Goal: Task Accomplishment & Management: Manage account settings

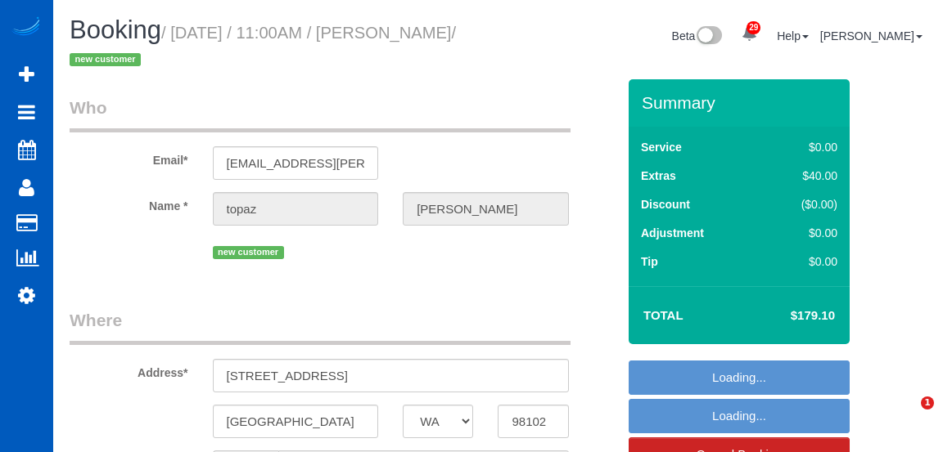
select select "WA"
select select "object:1932"
select select "string:fspay-c9cd2bab-f958-4b9e-8d14-7e1d94cdc6cc"
select select "string:US"
select select "spot1"
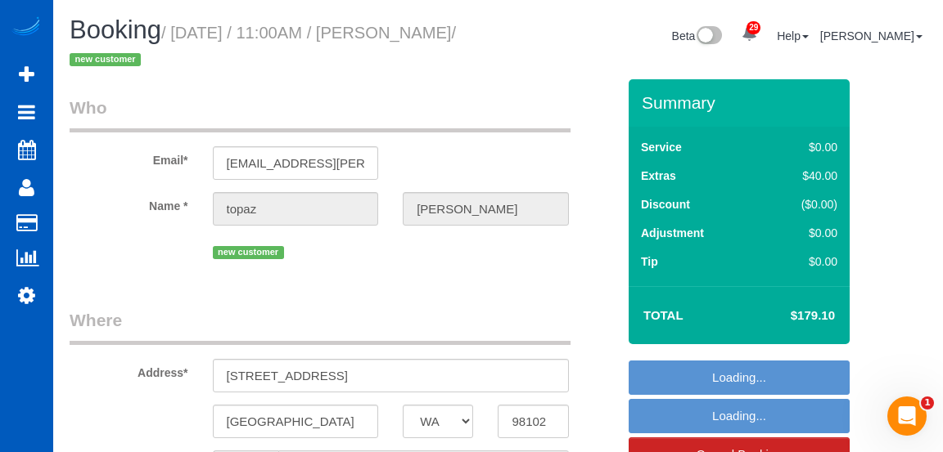
select select "number:8"
select select "199"
select select "2"
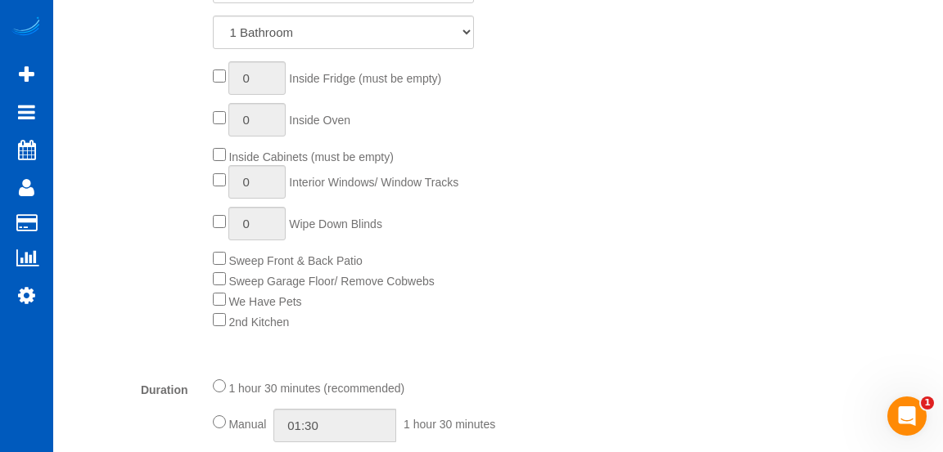
select select "object:2658"
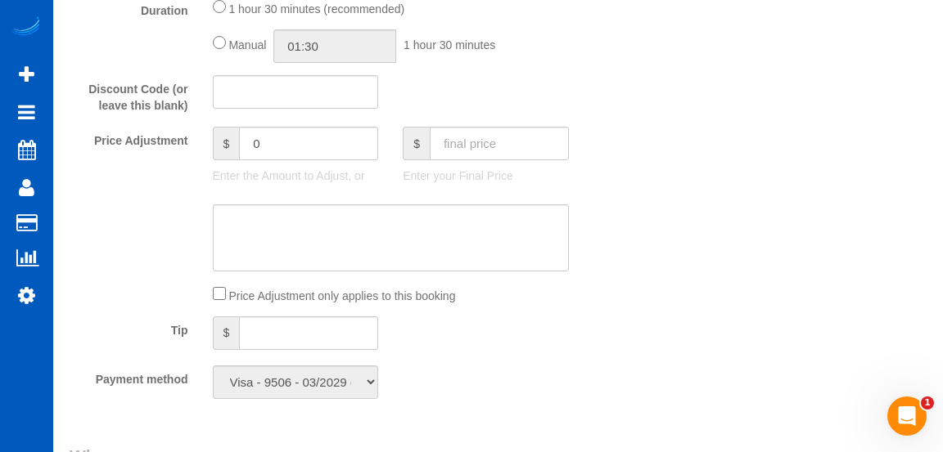
select select "2"
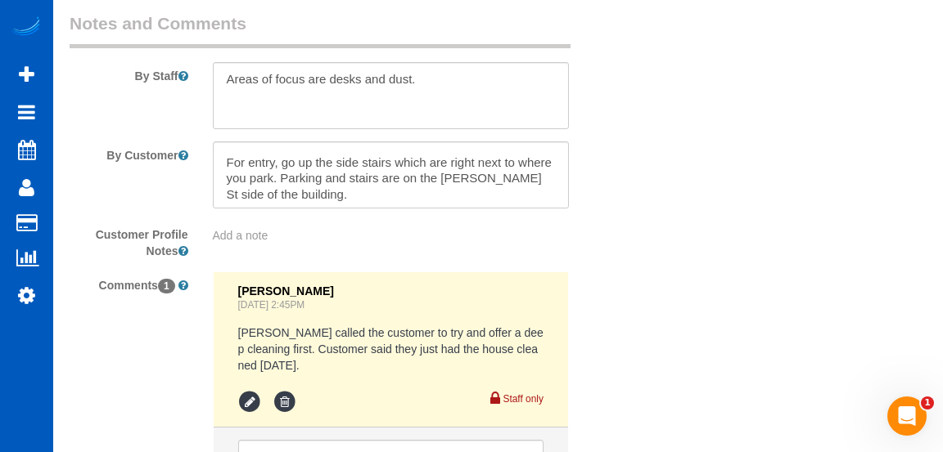
scroll to position [48, 0]
click at [483, 82] on textarea at bounding box center [391, 95] width 356 height 67
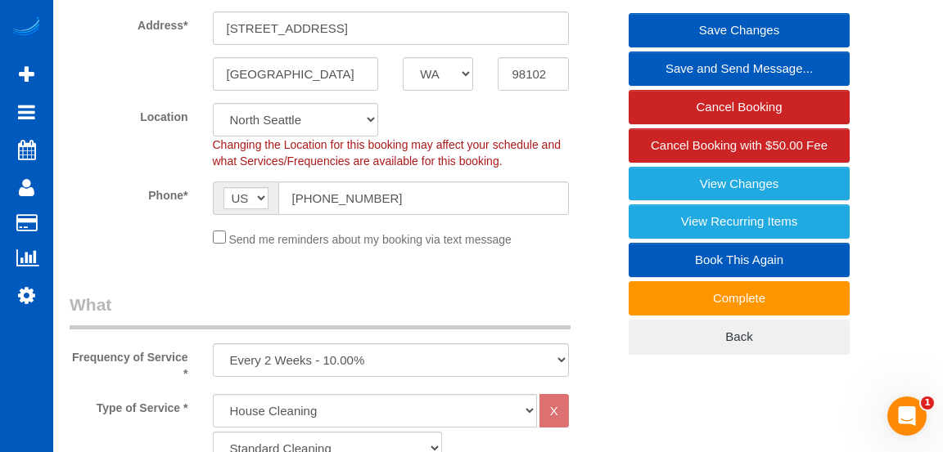
scroll to position [346, 0]
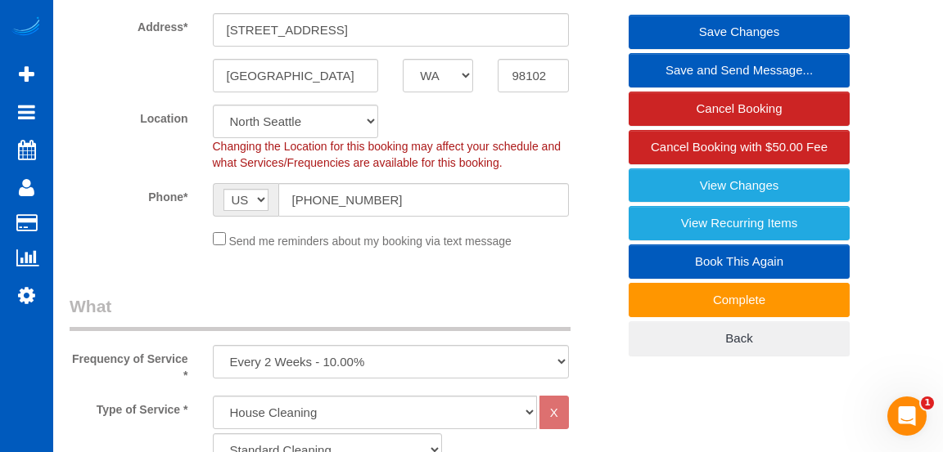
type textarea "Areas of focus are desks and dust. Please change sheets, they'll leave the clea…"
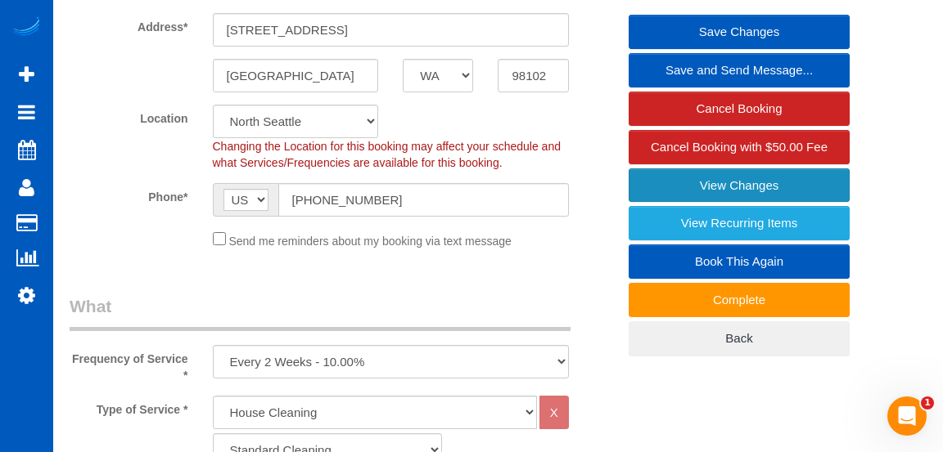
click at [772, 190] on link "View Changes" at bounding box center [738, 186] width 221 height 34
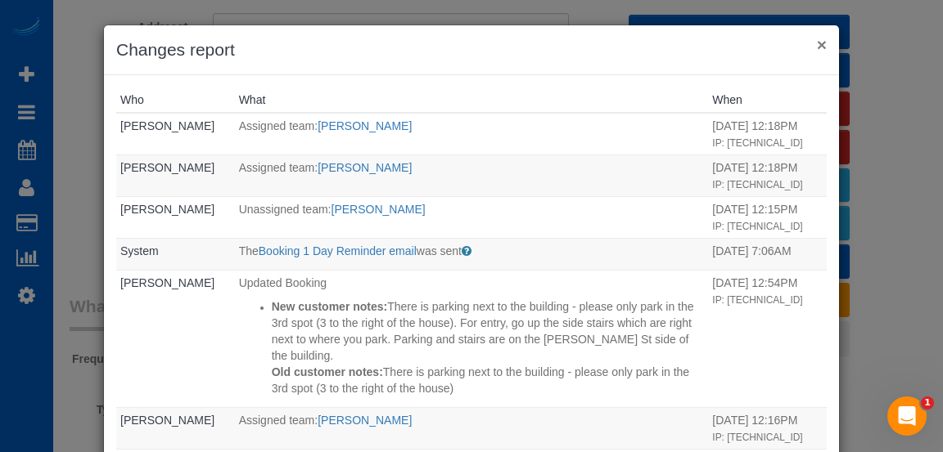
click at [820, 52] on button "×" at bounding box center [822, 44] width 10 height 17
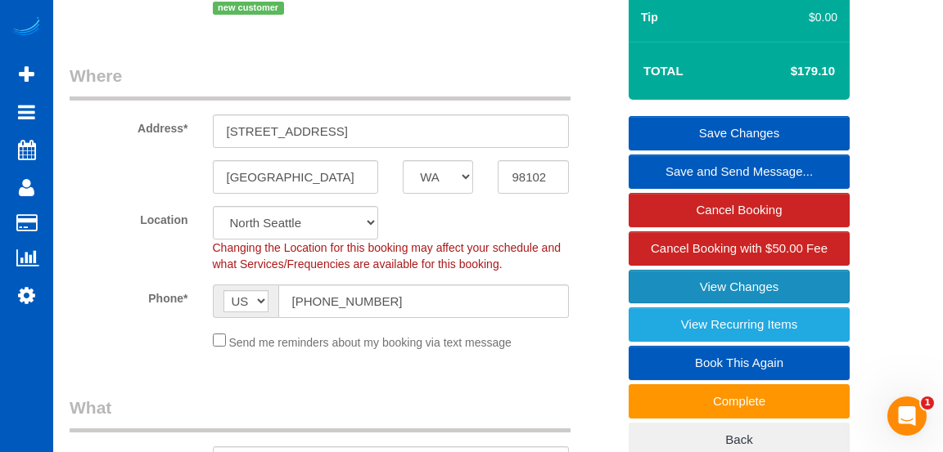
scroll to position [243, 0]
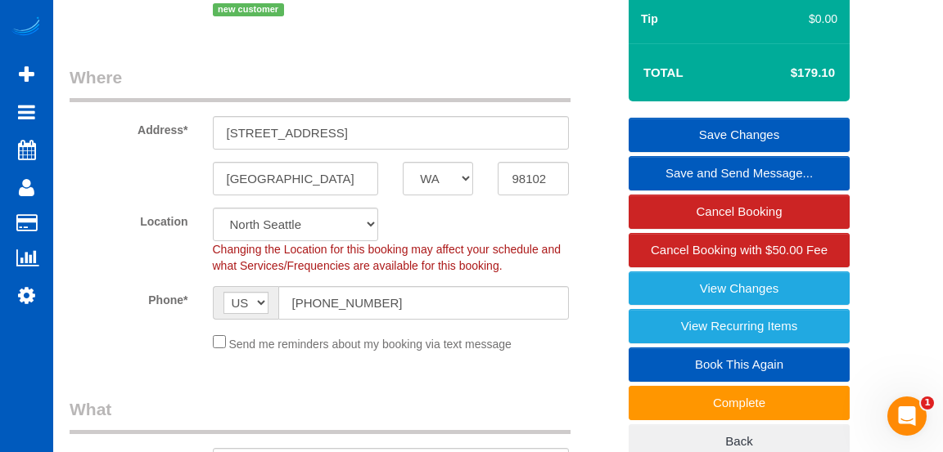
click at [782, 124] on link "Save Changes" at bounding box center [738, 135] width 221 height 34
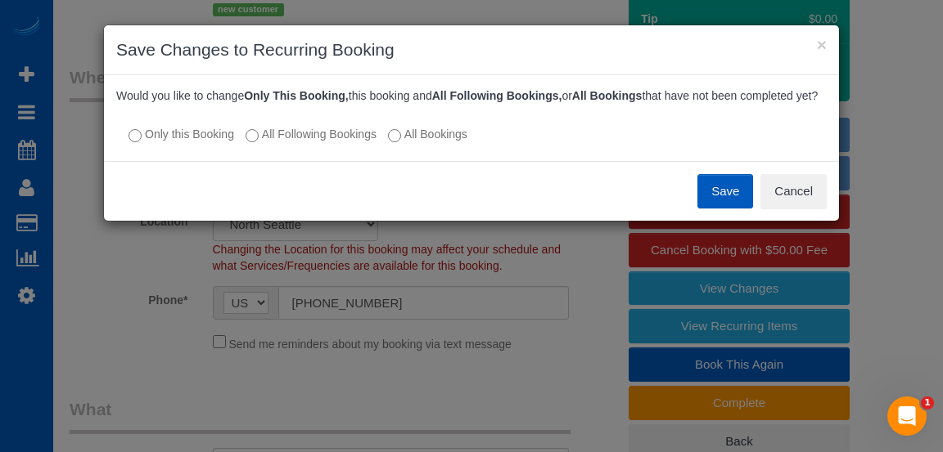
click at [725, 191] on button "Save" at bounding box center [725, 191] width 56 height 34
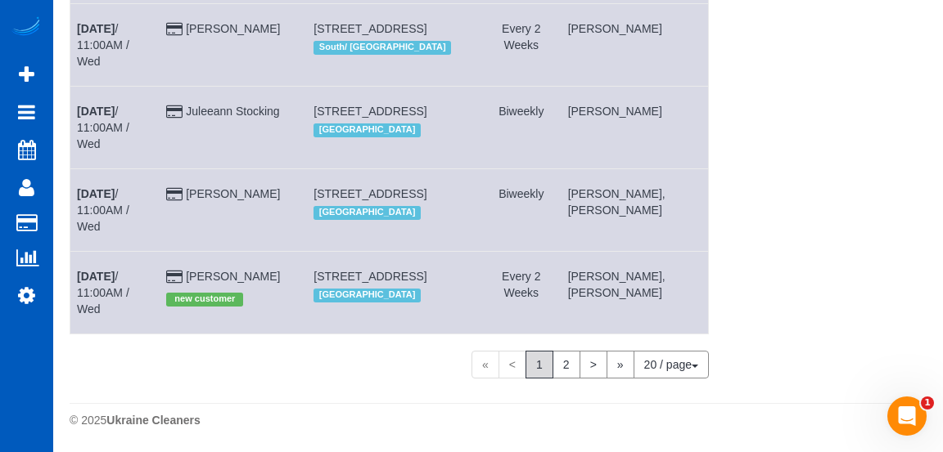
scroll to position [1551, 0]
click at [243, 283] on link "[PERSON_NAME]" at bounding box center [233, 276] width 94 height 13
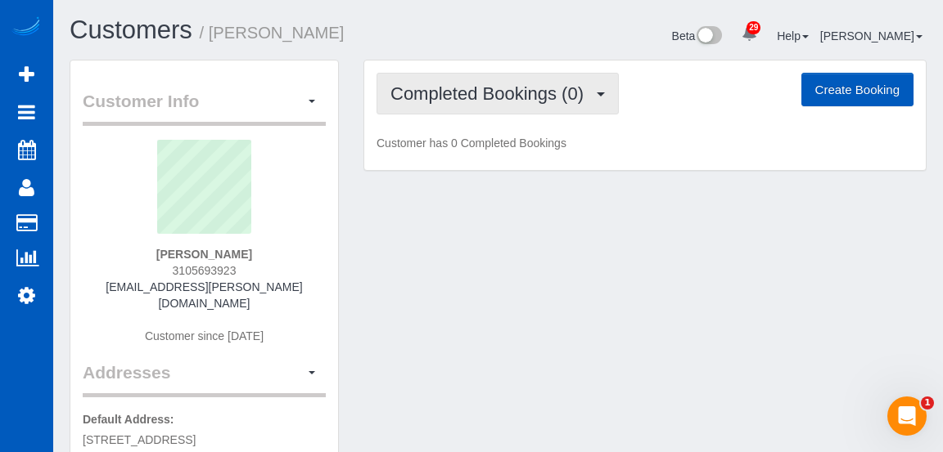
click at [537, 95] on span "Completed Bookings (0)" at bounding box center [490, 93] width 201 height 20
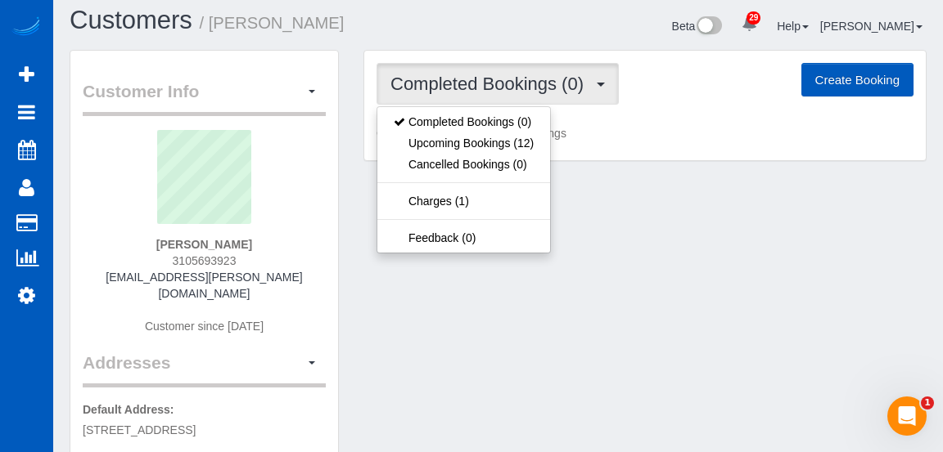
scroll to position [11, 0]
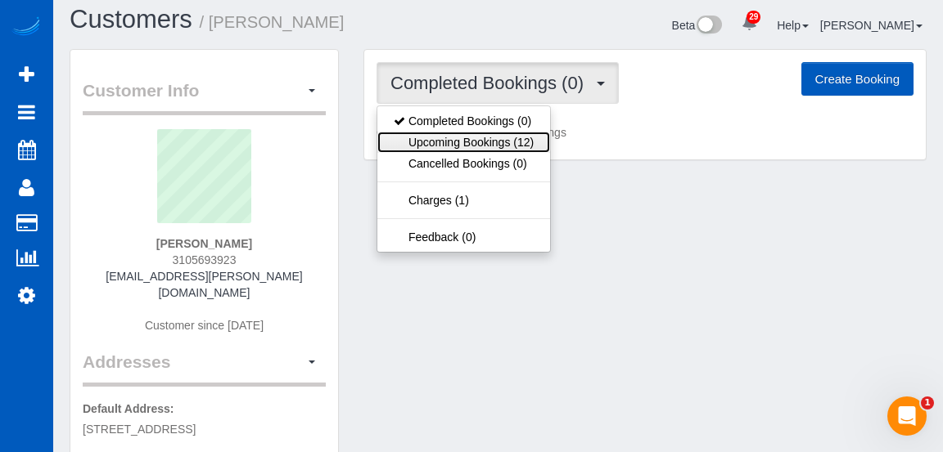
click at [503, 136] on link "Upcoming Bookings (12)" at bounding box center [463, 142] width 173 height 21
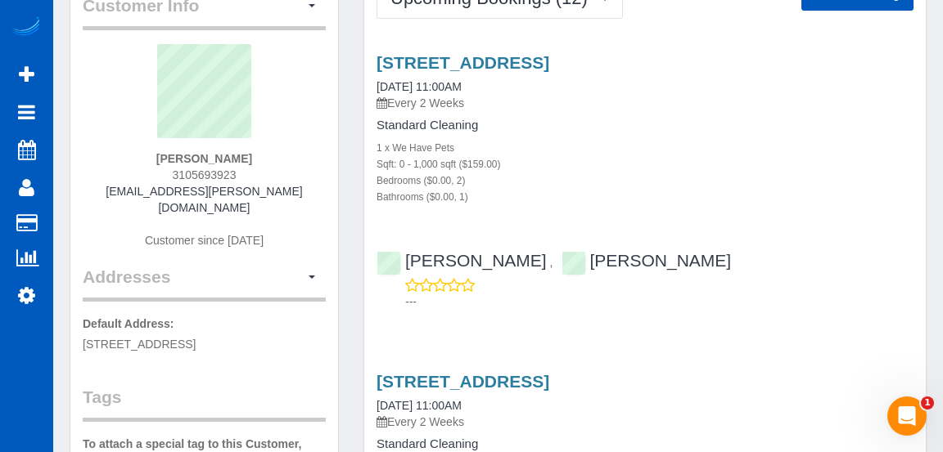
scroll to position [108, 0]
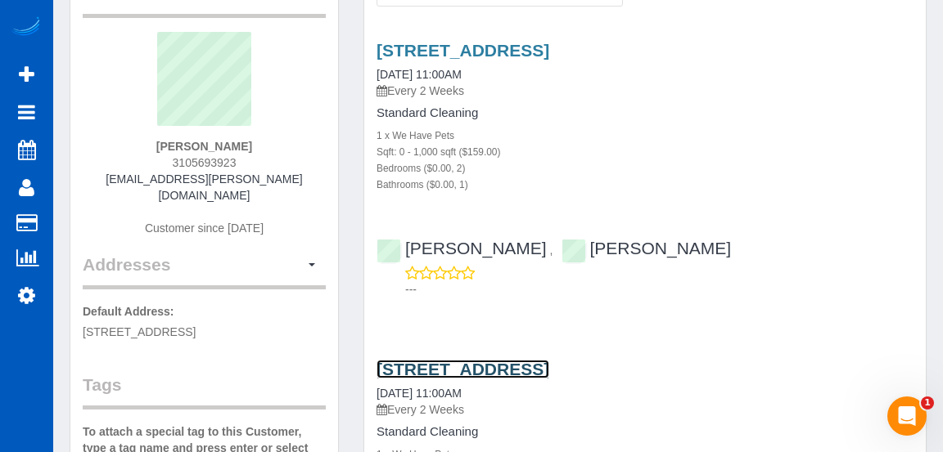
click at [549, 371] on link "[STREET_ADDRESS]" at bounding box center [462, 369] width 173 height 19
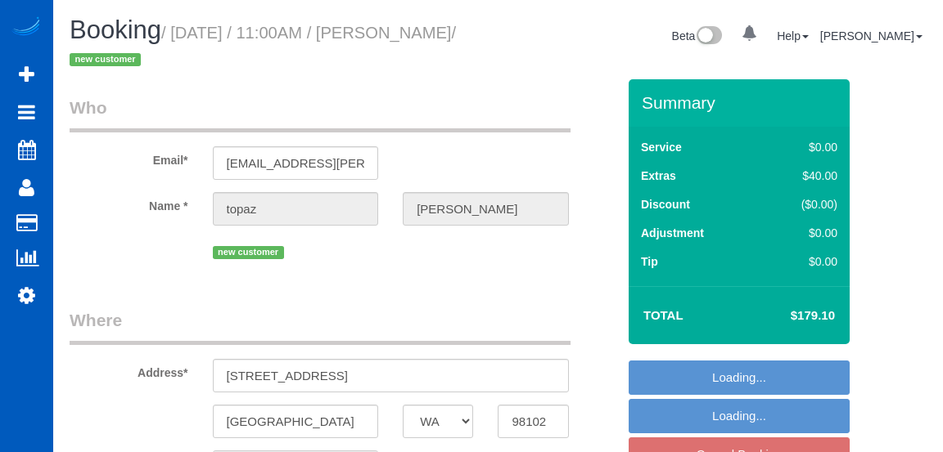
select select "WA"
select select "number:8"
select select "object:917"
select select "199"
select select "2"
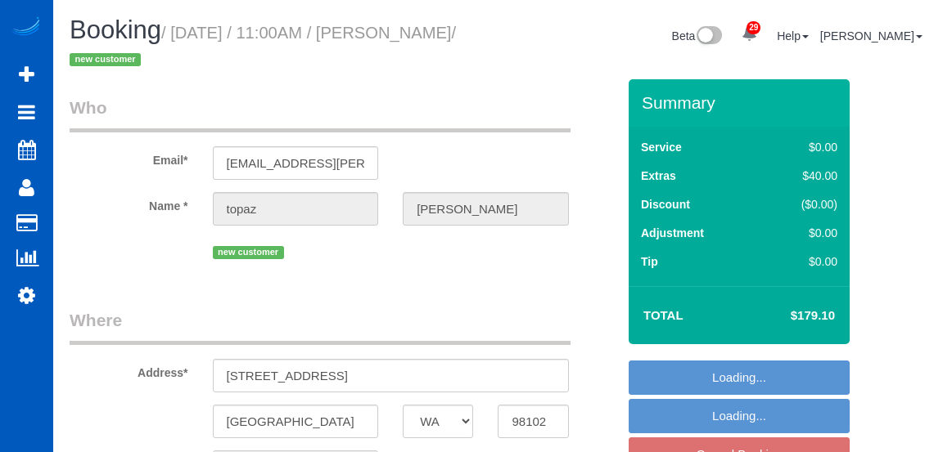
select select "spot2"
select select "2"
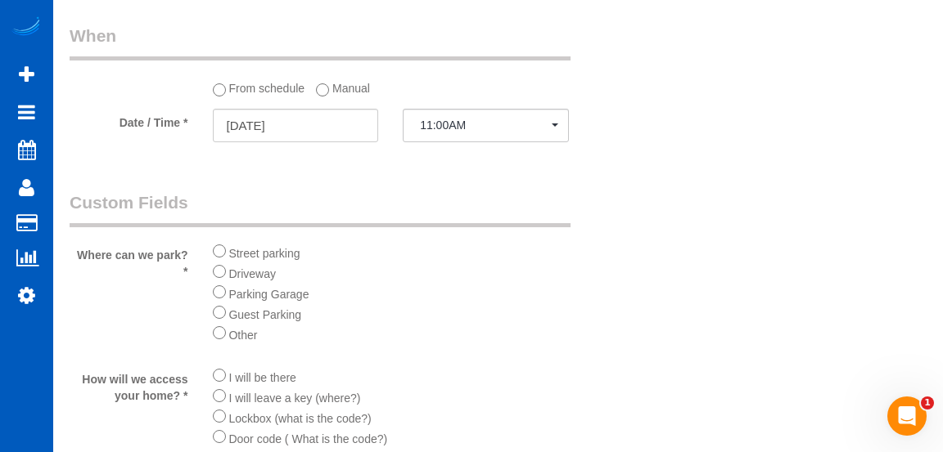
scroll to position [1721, 0]
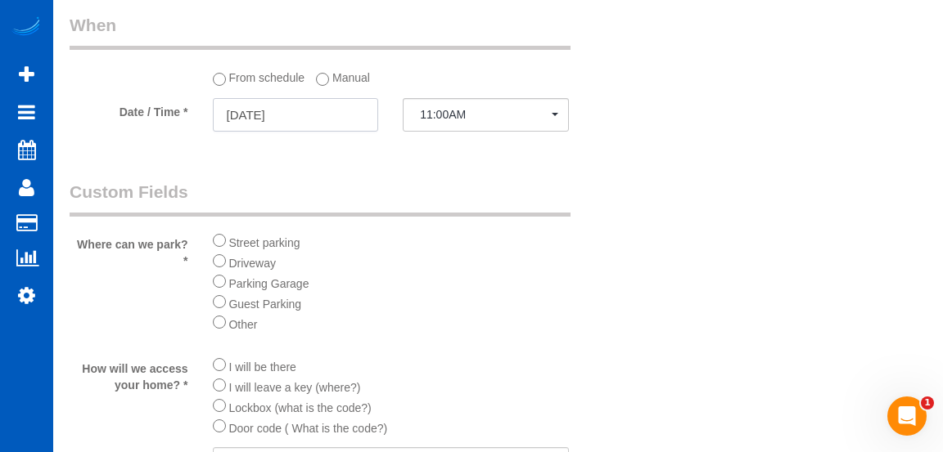
click at [347, 110] on input "[DATE]" at bounding box center [296, 115] width 166 height 34
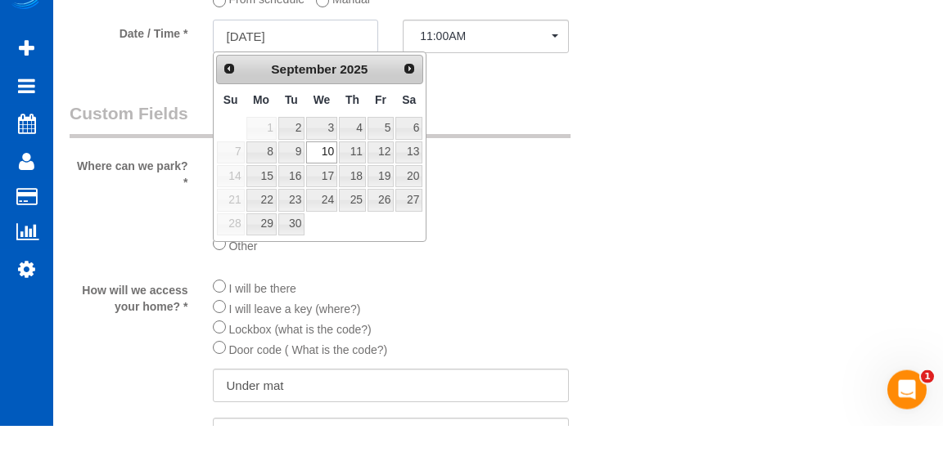
scroll to position [1773, 0]
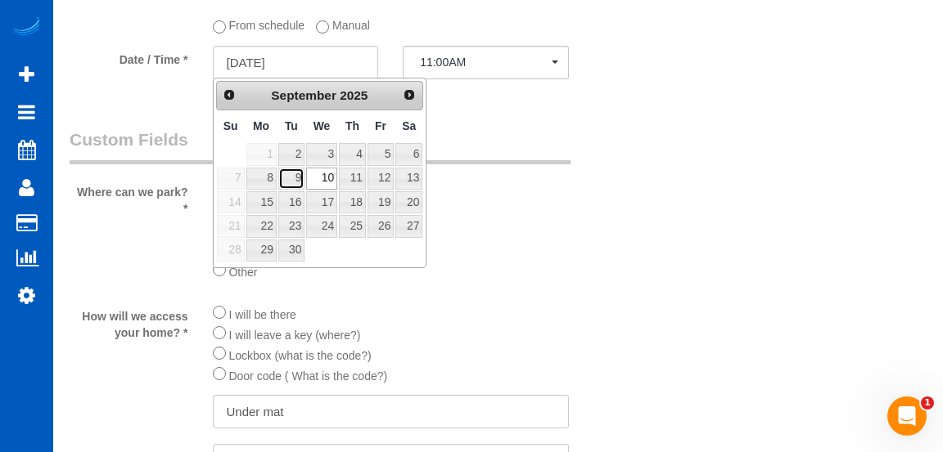
click at [293, 176] on link "9" at bounding box center [291, 179] width 26 height 22
type input "[DATE]"
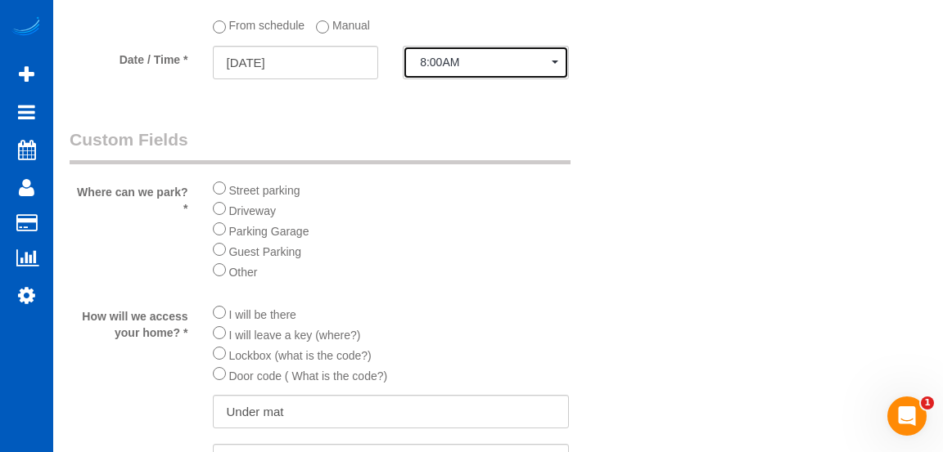
click at [490, 56] on span "8:00AM" at bounding box center [486, 62] width 132 height 13
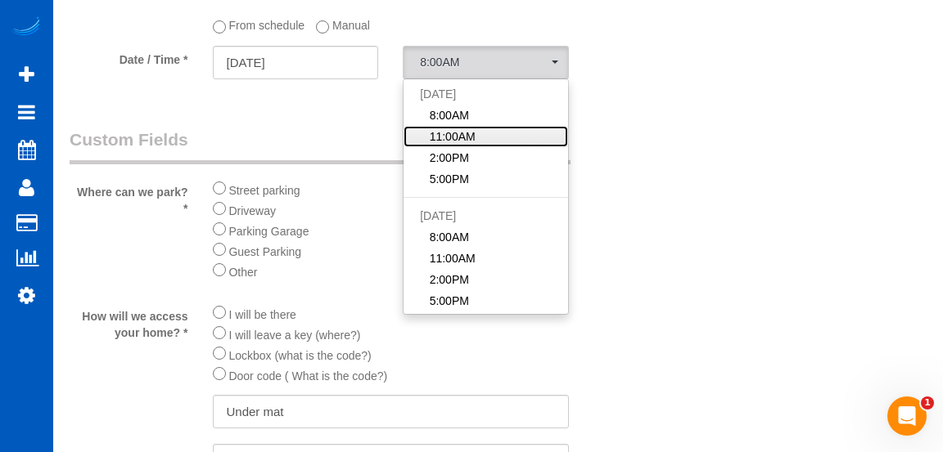
click at [475, 140] on link "11:00AM" at bounding box center [485, 136] width 164 height 21
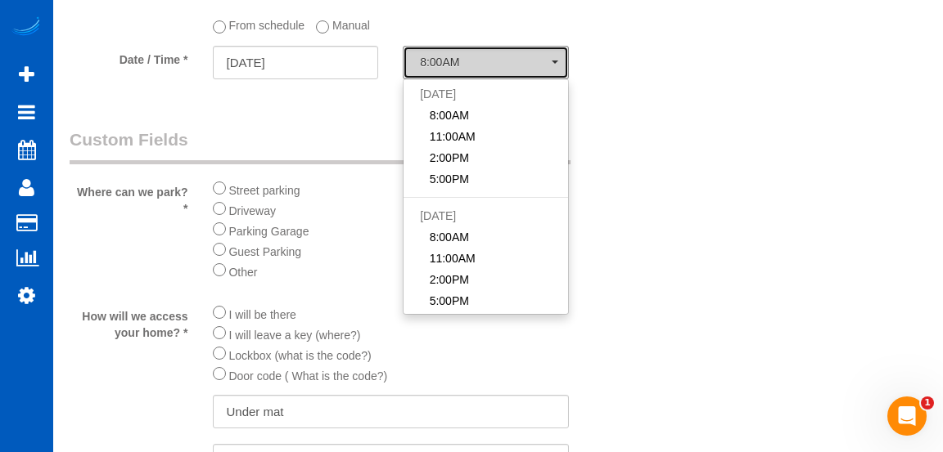
select select "spot19"
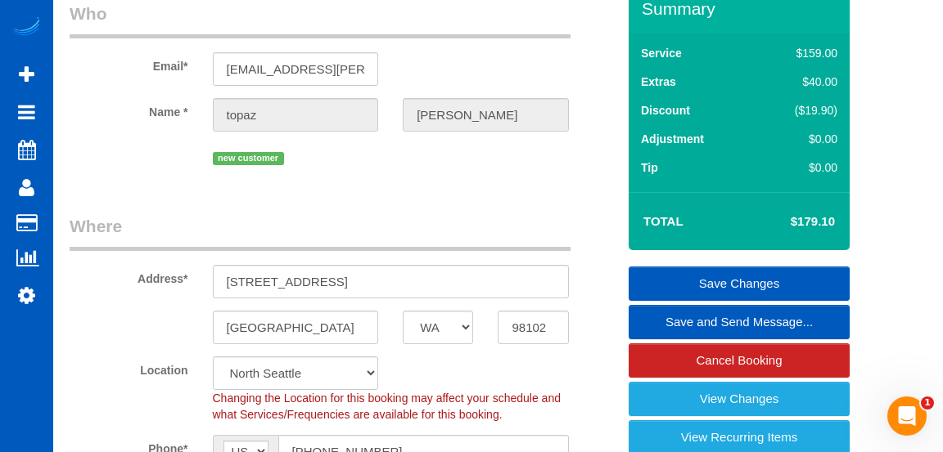
scroll to position [0, 0]
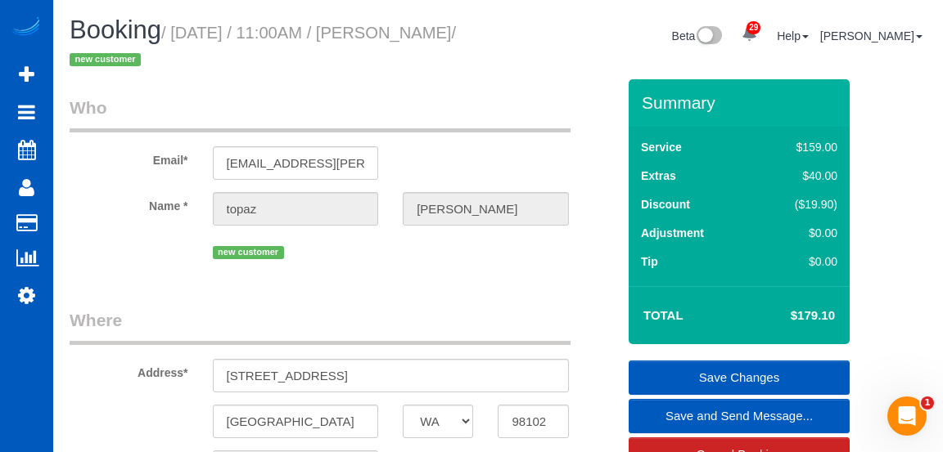
click at [808, 367] on link "Save Changes" at bounding box center [738, 378] width 221 height 34
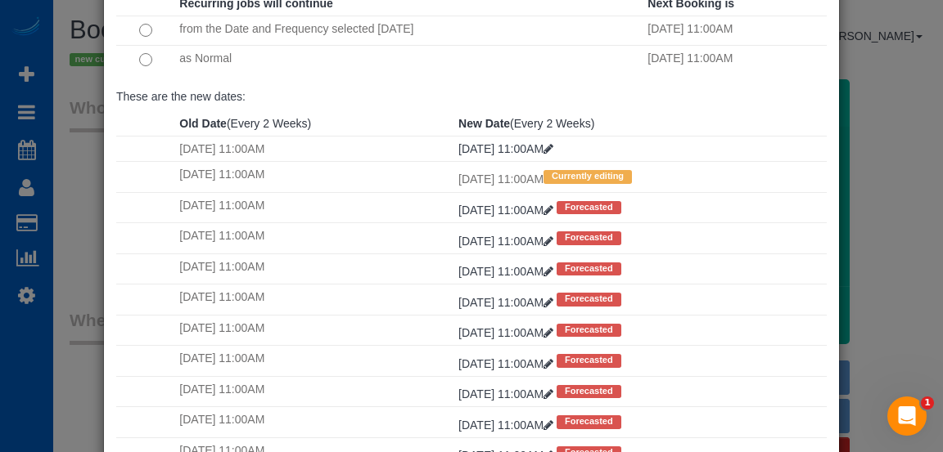
scroll to position [201, 0]
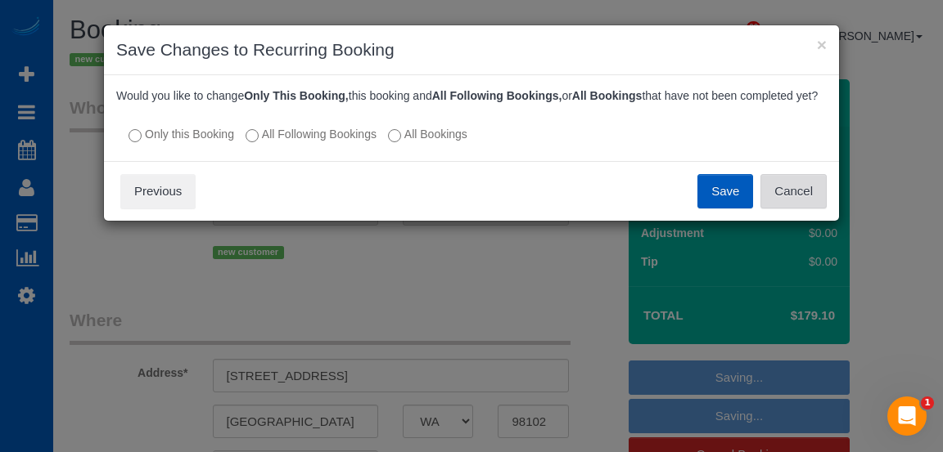
click at [794, 186] on button "Cancel" at bounding box center [793, 191] width 66 height 34
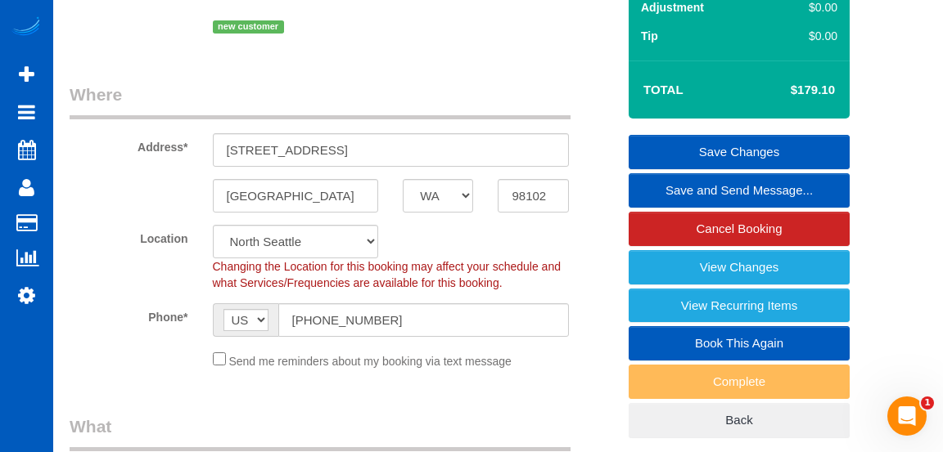
scroll to position [219, 0]
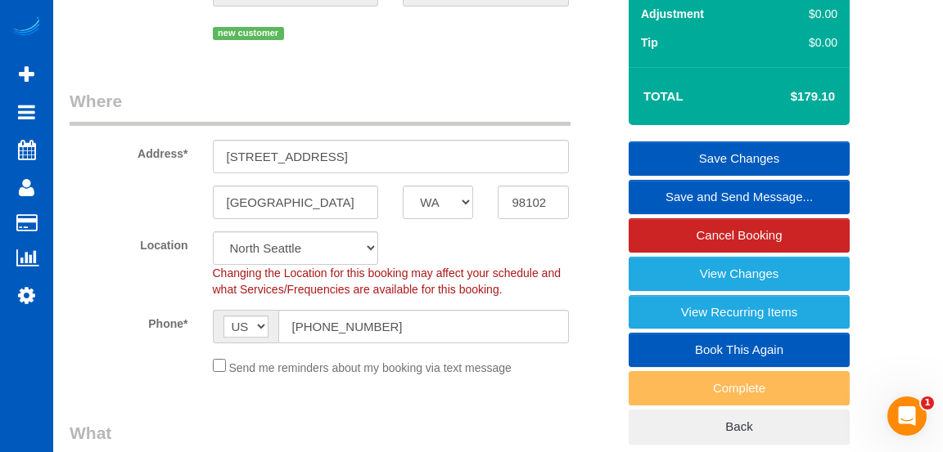
click at [776, 155] on link "Save Changes" at bounding box center [738, 159] width 221 height 34
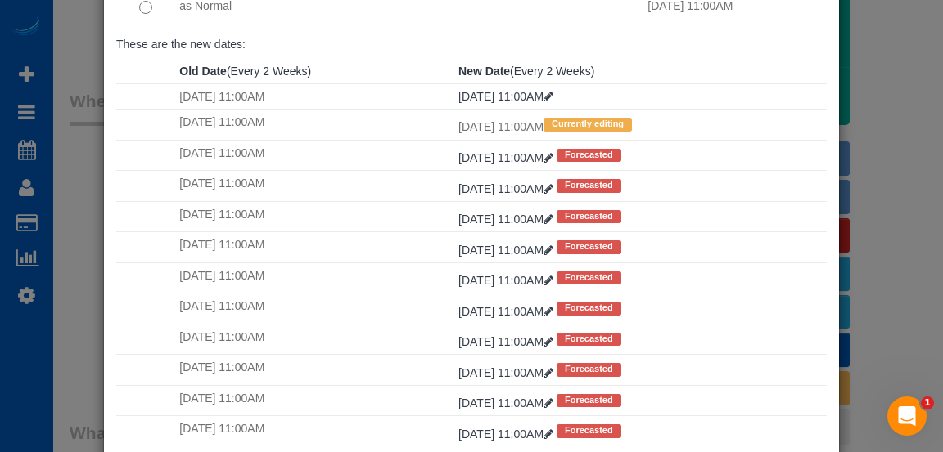
scroll to position [201, 0]
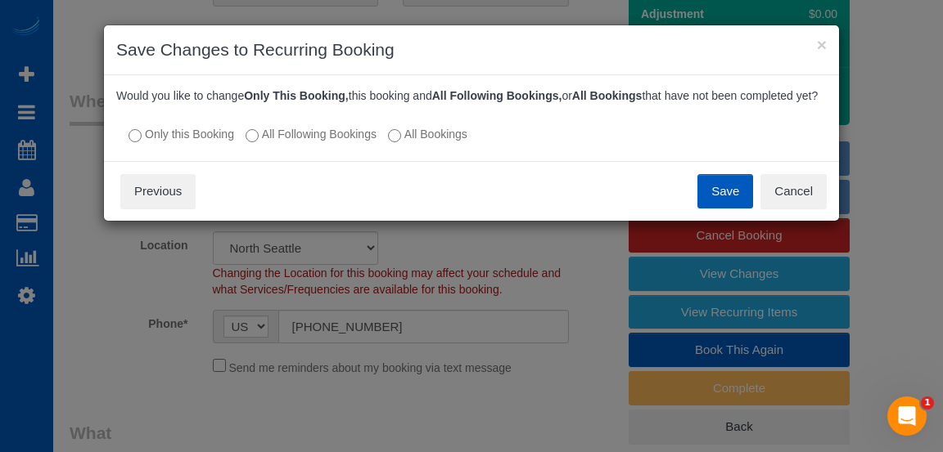
click at [729, 194] on button "Save" at bounding box center [725, 191] width 56 height 34
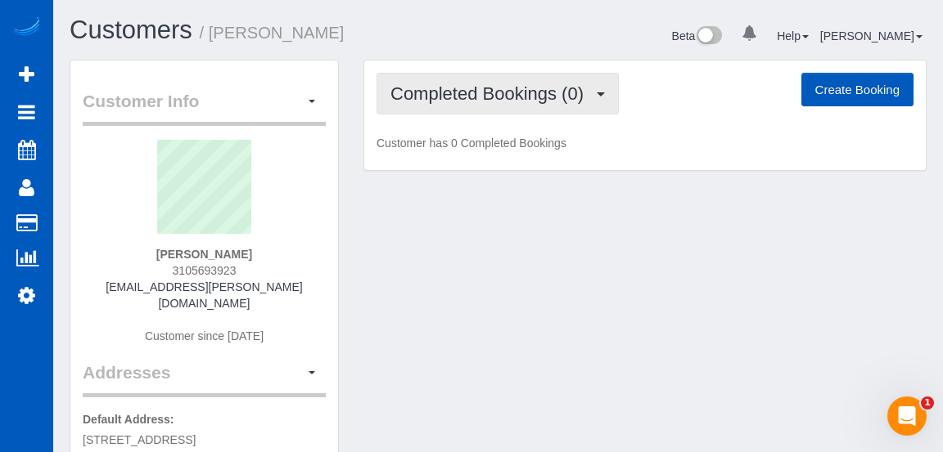
click at [568, 111] on button "Completed Bookings (0)" at bounding box center [497, 94] width 242 height 42
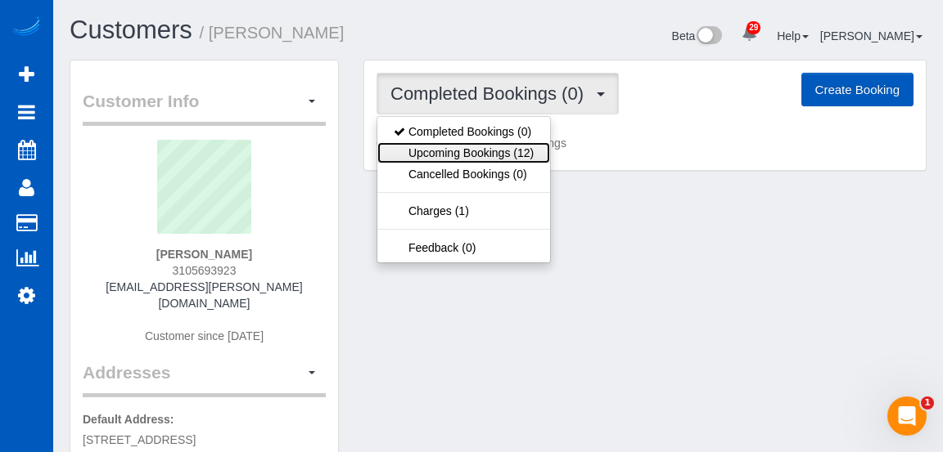
click at [509, 149] on link "Upcoming Bookings (12)" at bounding box center [463, 152] width 173 height 21
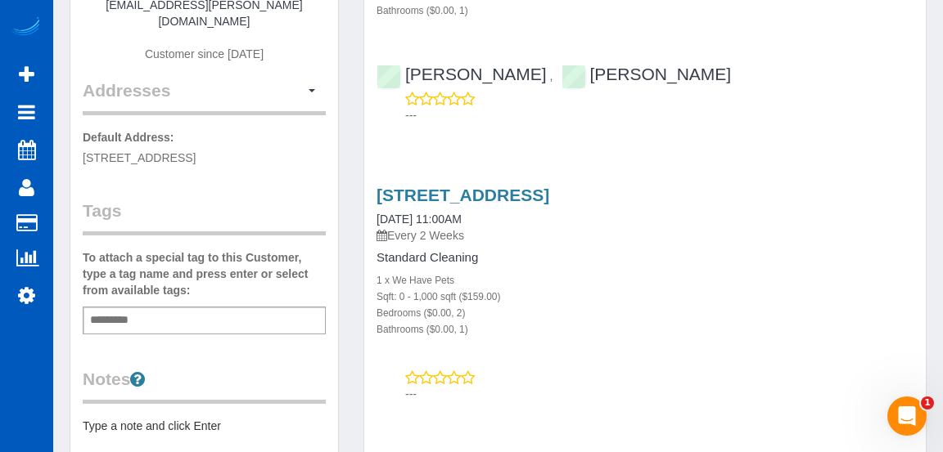
scroll to position [281, 0]
